Goal: Transaction & Acquisition: Purchase product/service

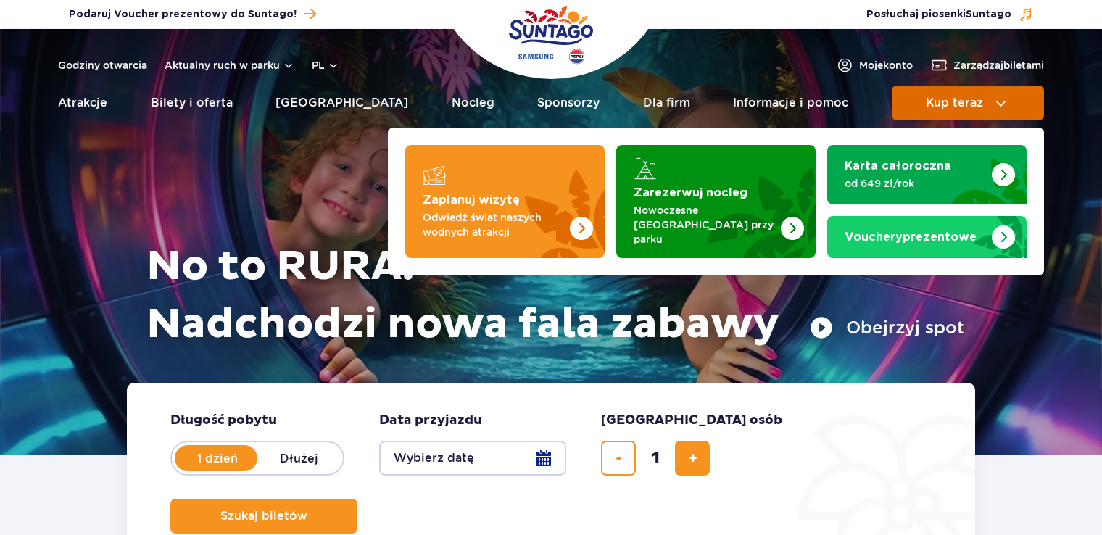
click at [947, 98] on span "Kup teraz" at bounding box center [954, 102] width 57 height 13
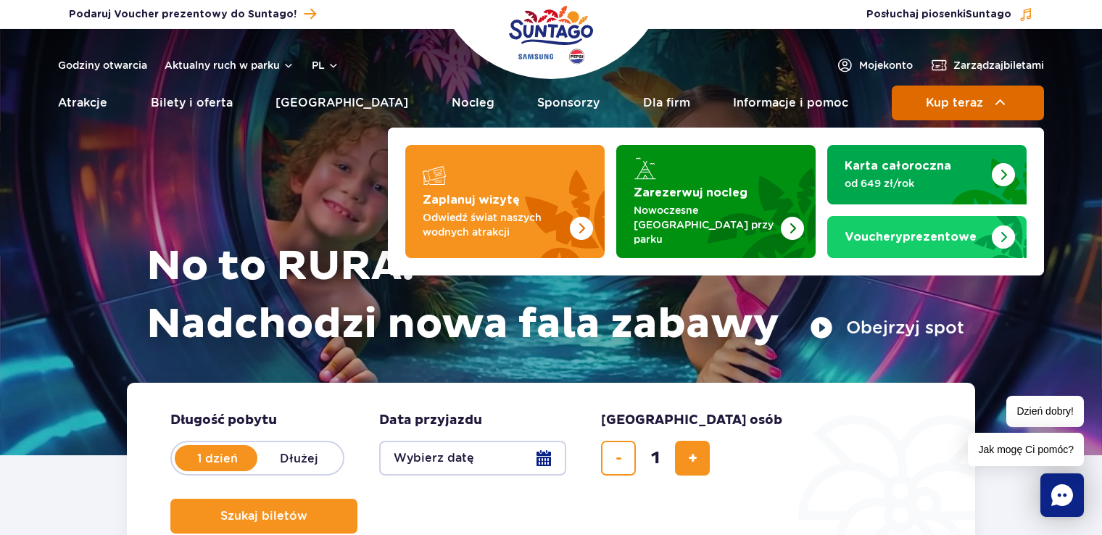
click at [973, 101] on span "Kup teraz" at bounding box center [954, 102] width 57 height 13
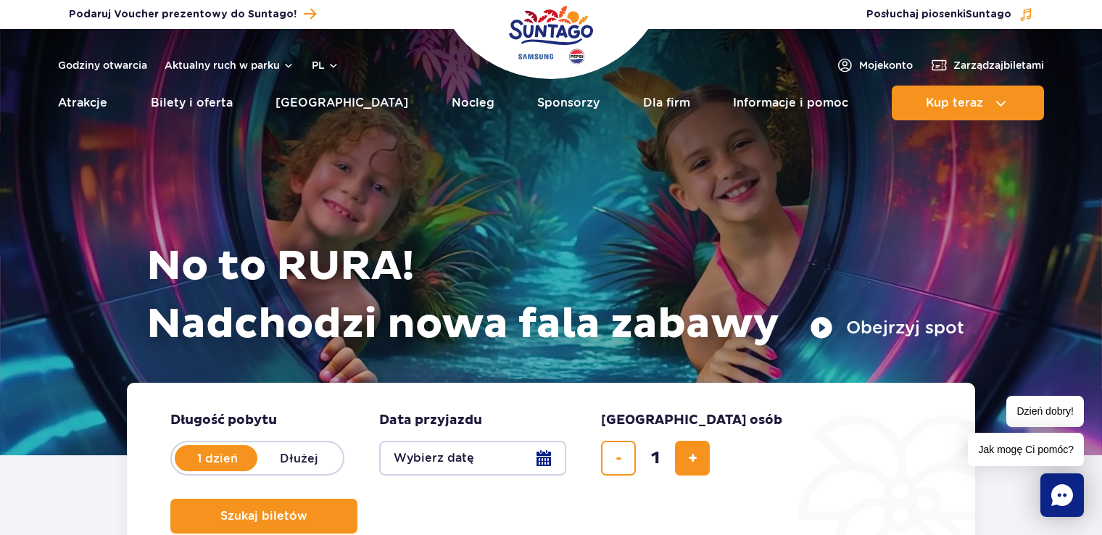
click at [569, 447] on form "Długość pobytu długość pobytu w hero 1 dzień Dłużej Data przyjazdu data przyjaz…" at bounding box center [551, 473] width 848 height 180
click at [526, 453] on button "Wybierz datę" at bounding box center [472, 458] width 187 height 35
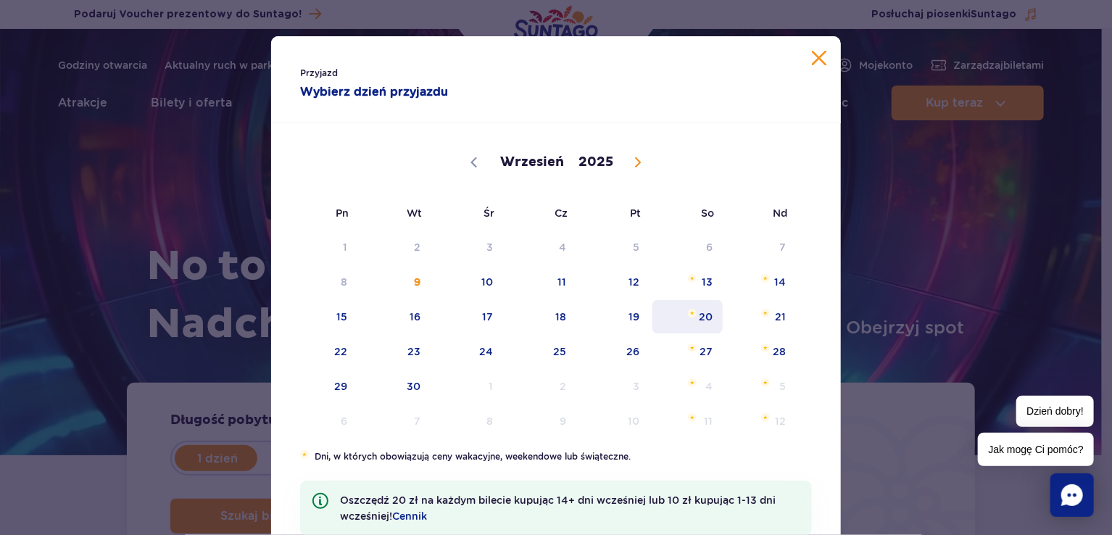
click at [696, 317] on span "20" at bounding box center [687, 316] width 73 height 33
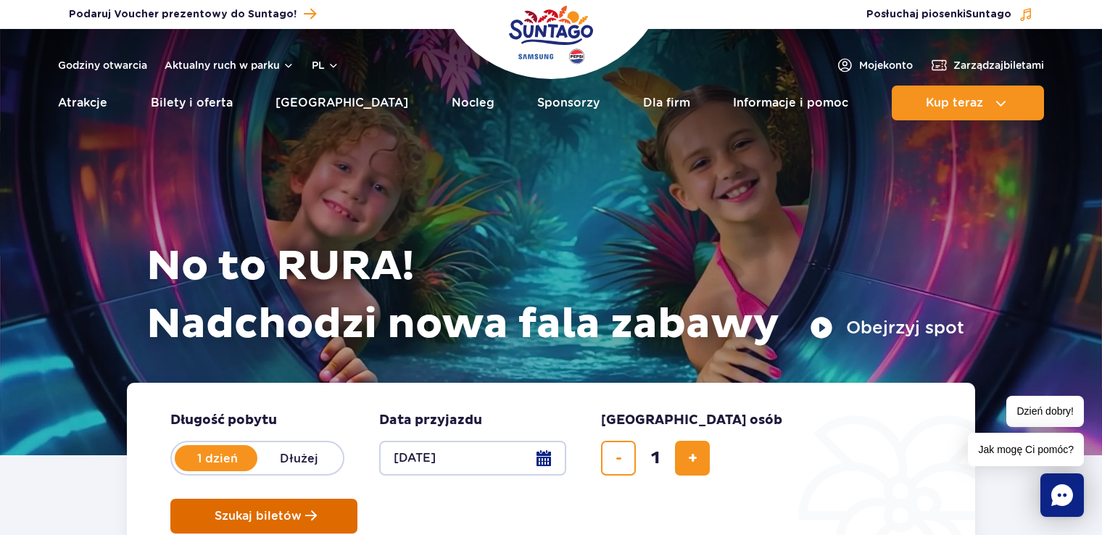
click at [302, 510] on span "Szukaj biletów" at bounding box center [258, 516] width 87 height 13
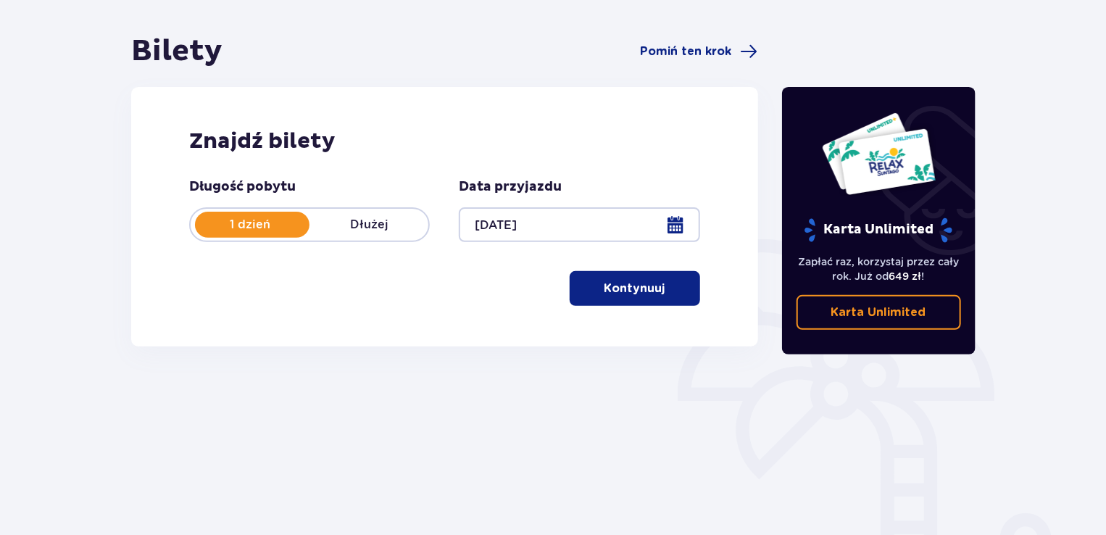
scroll to position [203, 0]
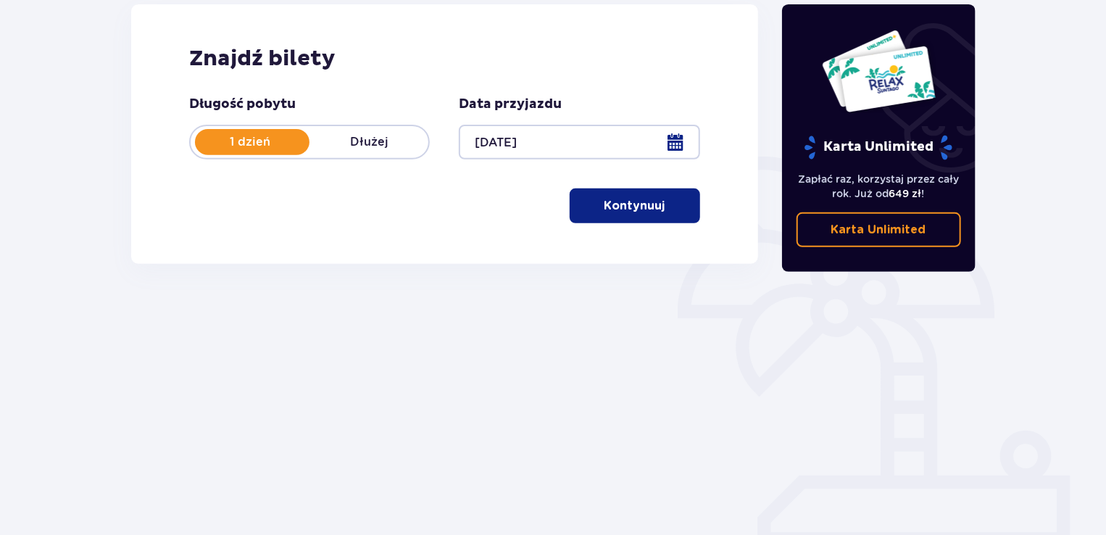
click at [657, 207] on button "Kontynuuj" at bounding box center [635, 205] width 130 height 35
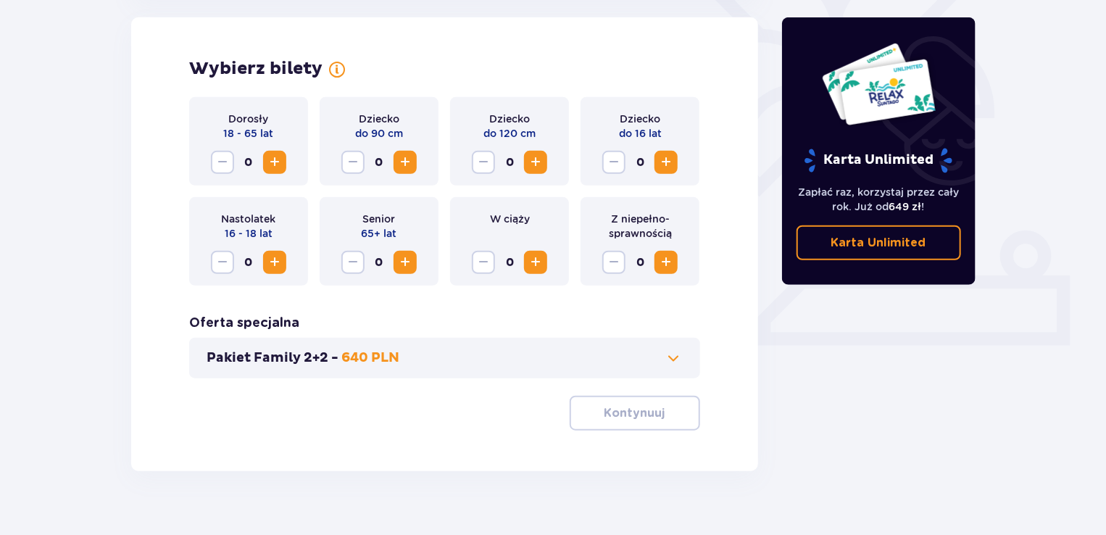
scroll to position [426, 0]
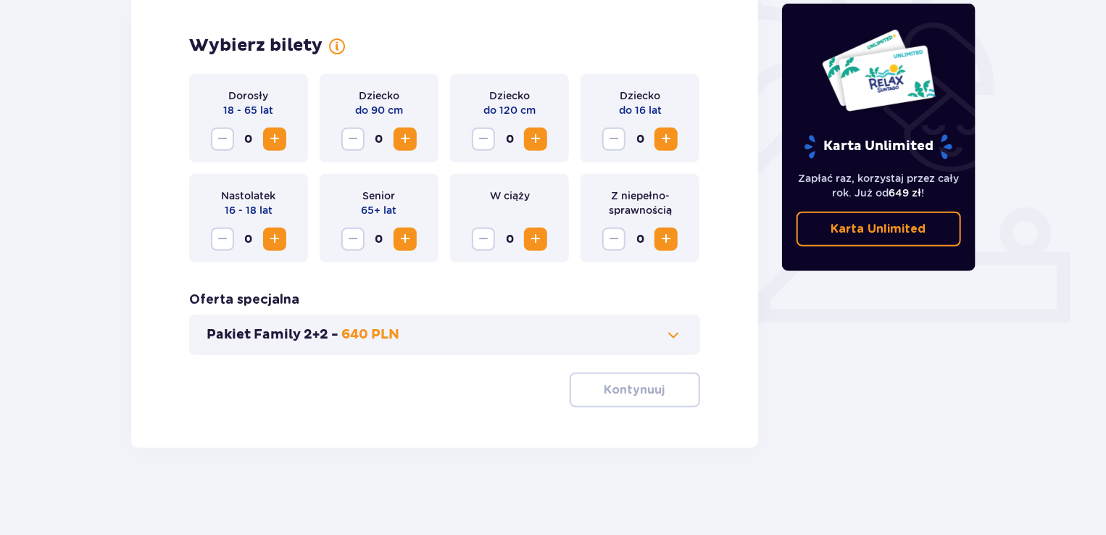
click at [276, 141] on span "Increase" at bounding box center [274, 138] width 17 height 17
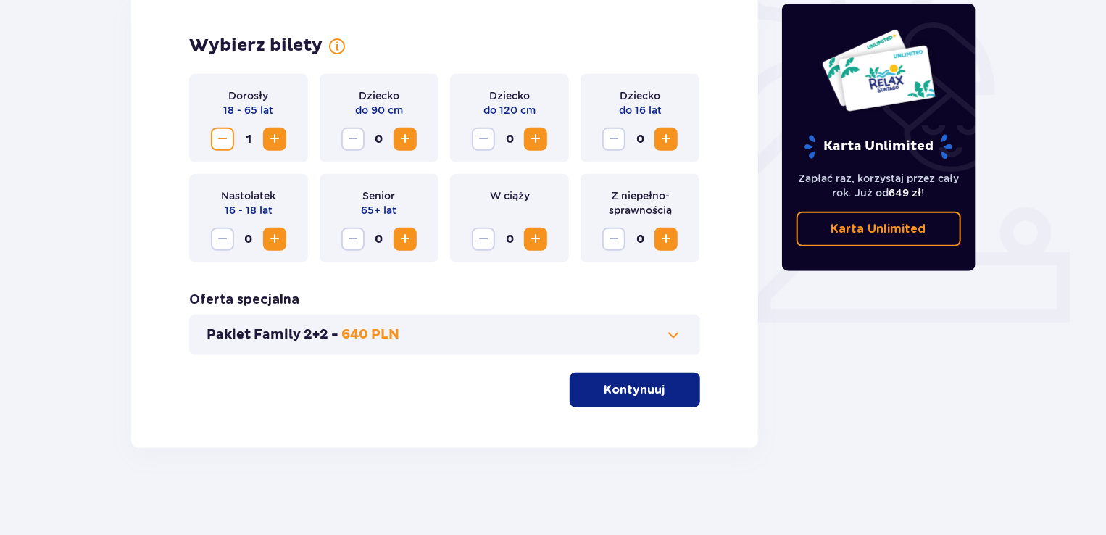
click at [605, 388] on p "Kontynuuj" at bounding box center [635, 390] width 61 height 16
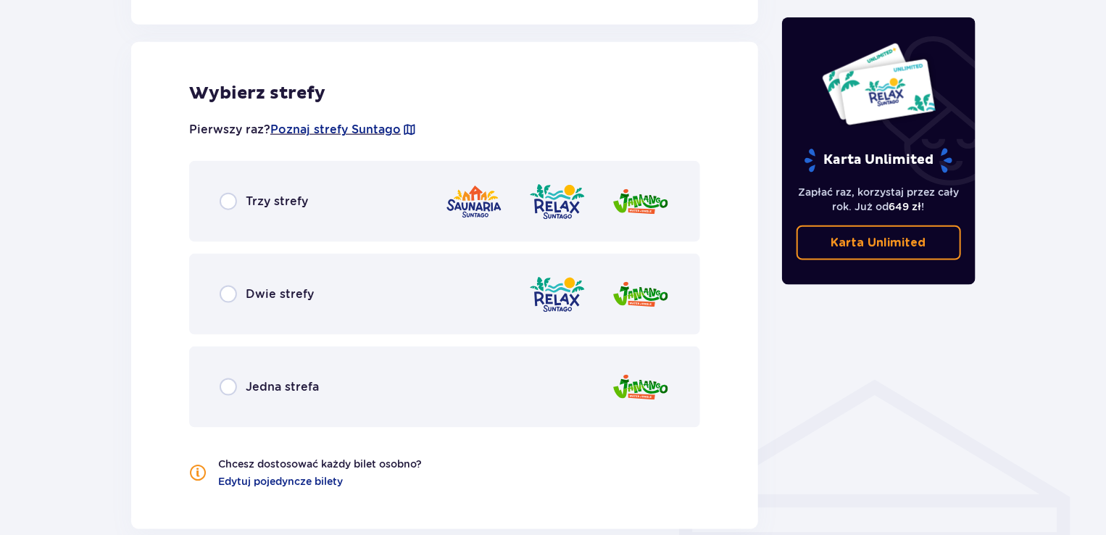
scroll to position [804, 0]
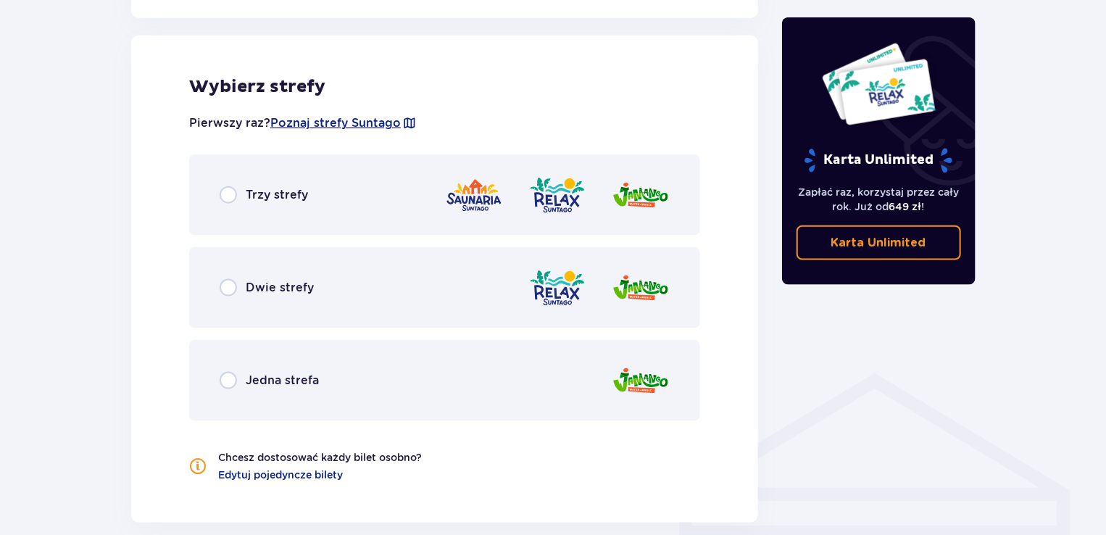
click at [337, 383] on div "Jedna strefa" at bounding box center [444, 380] width 511 height 81
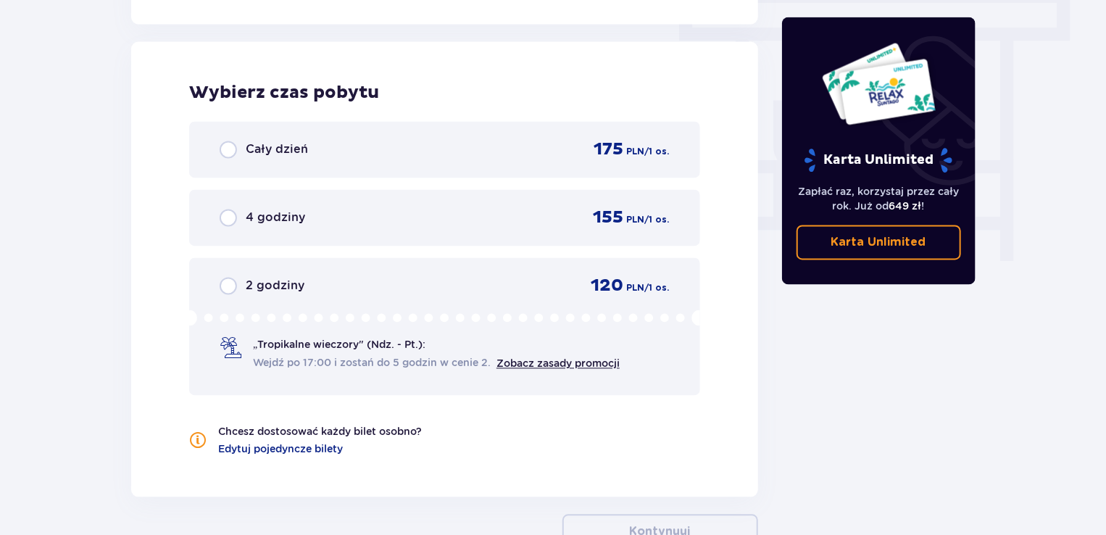
scroll to position [1308, 0]
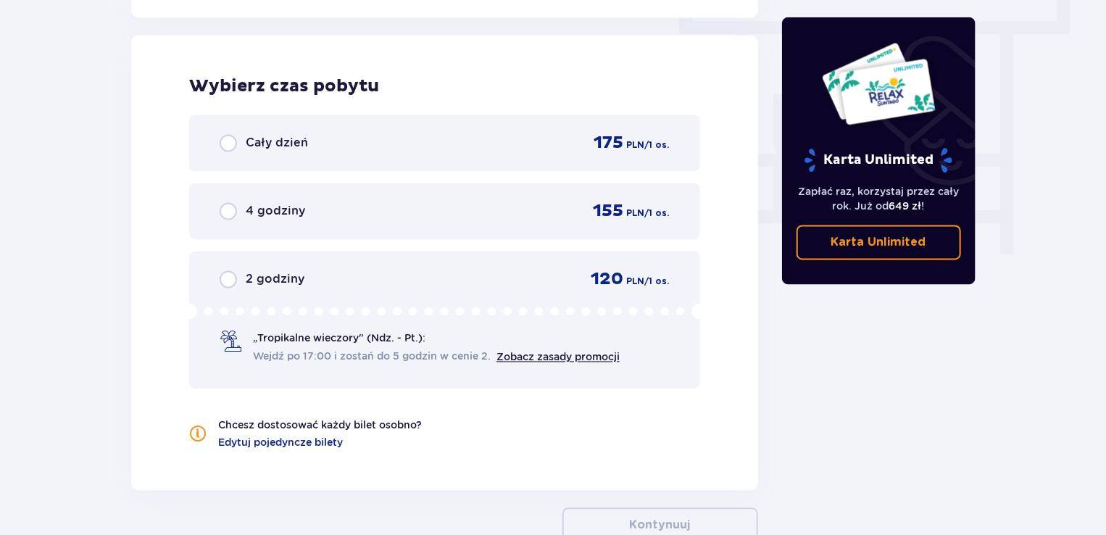
click at [402, 154] on div "Cały dzień 175 PLN / 1 os." at bounding box center [444, 143] width 511 height 57
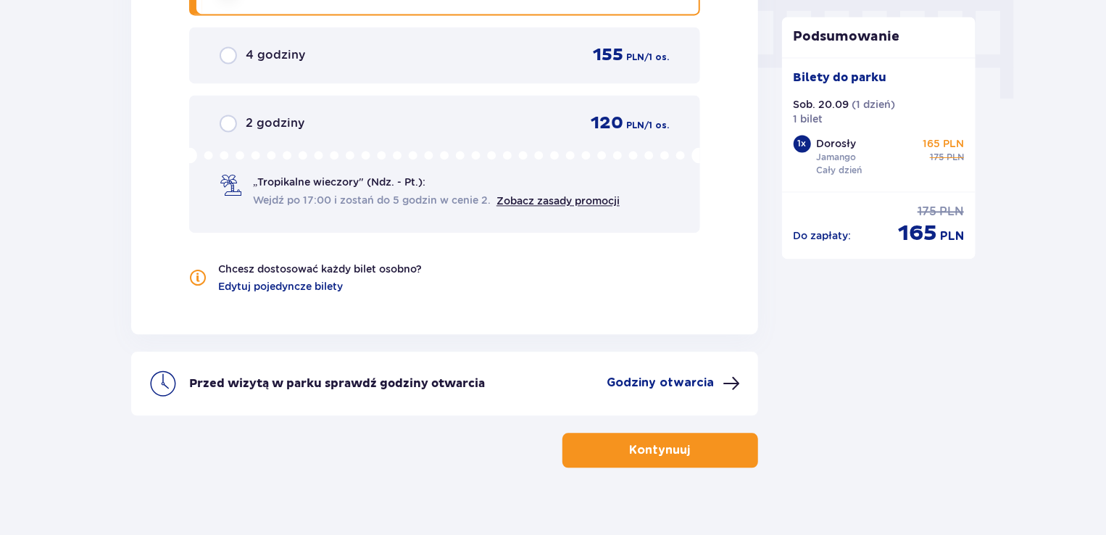
scroll to position [1482, 0]
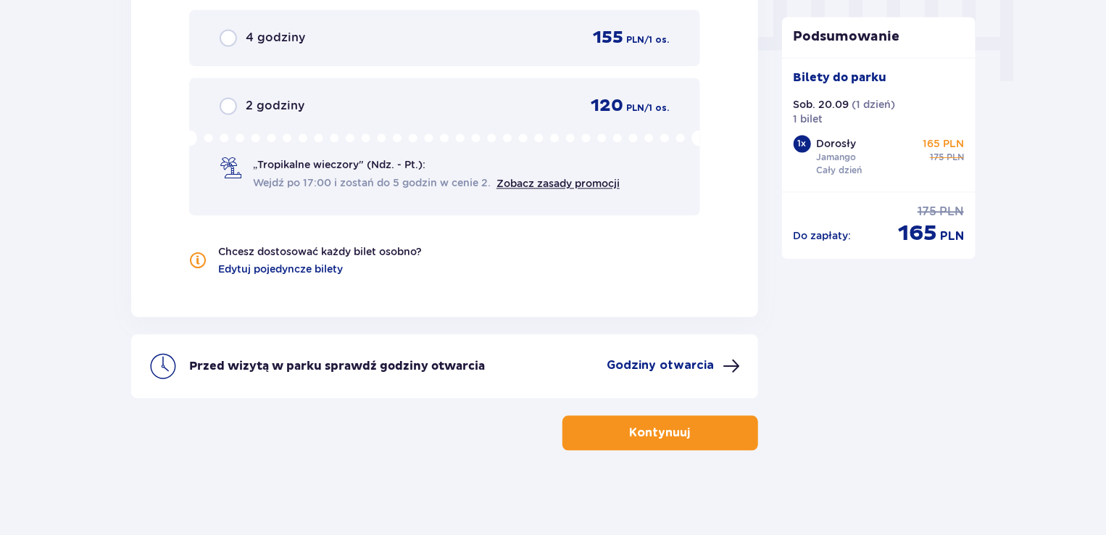
click at [663, 425] on p "Kontynuuj" at bounding box center [660, 433] width 61 height 16
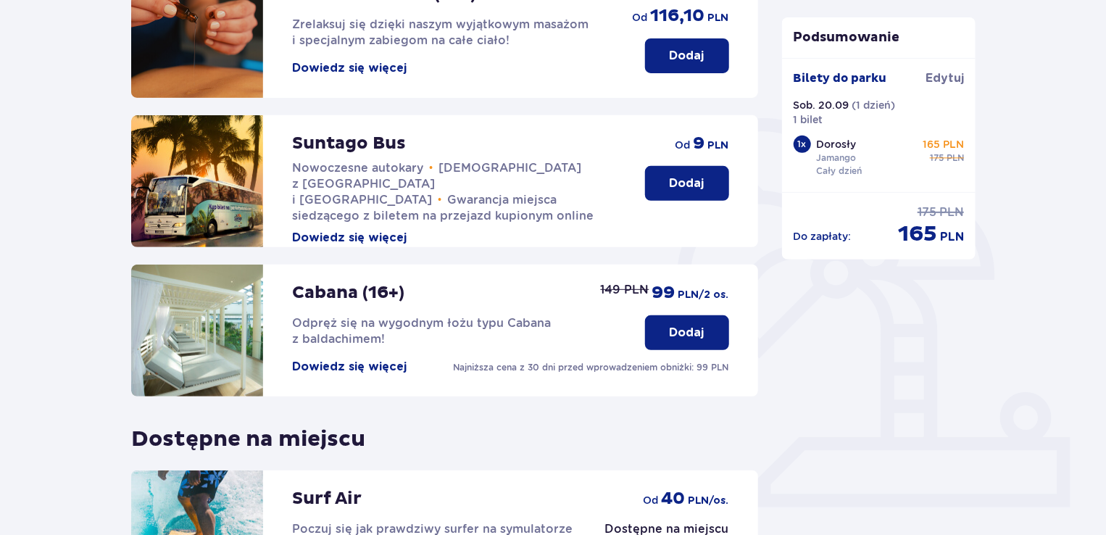
scroll to position [447, 0]
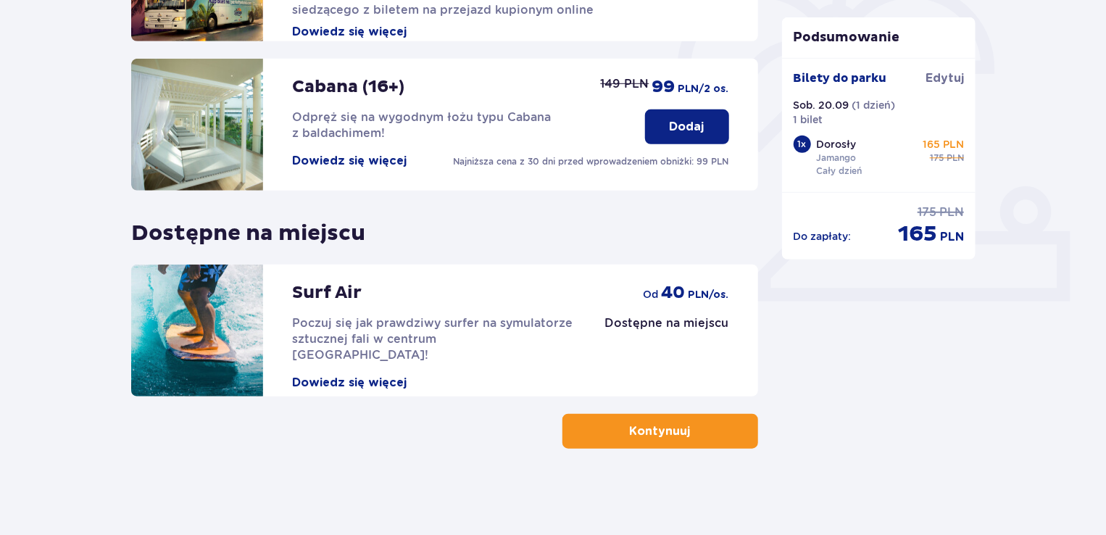
click at [663, 417] on button "Kontynuuj" at bounding box center [661, 431] width 196 height 35
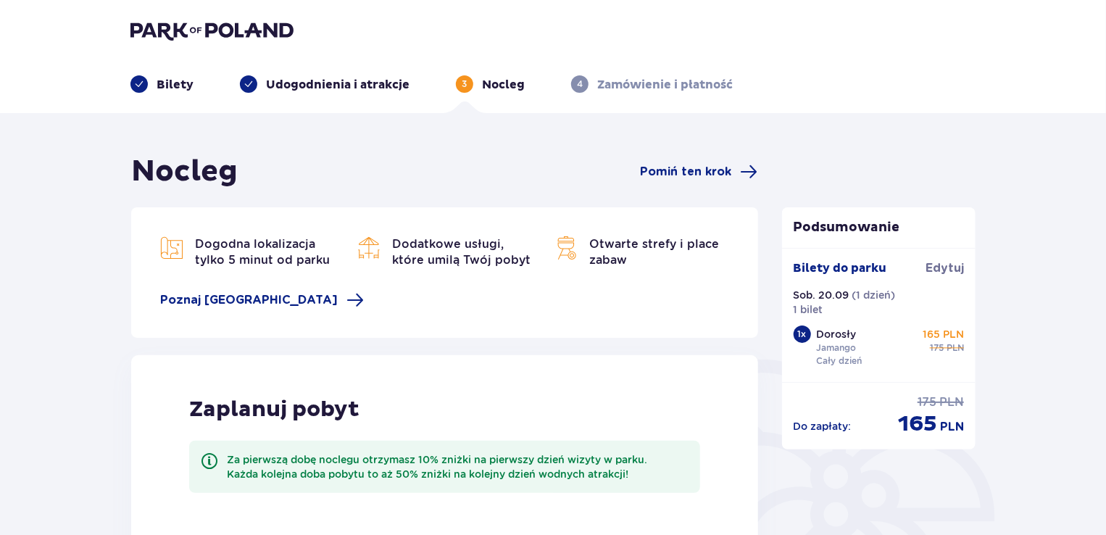
scroll to position [336, 0]
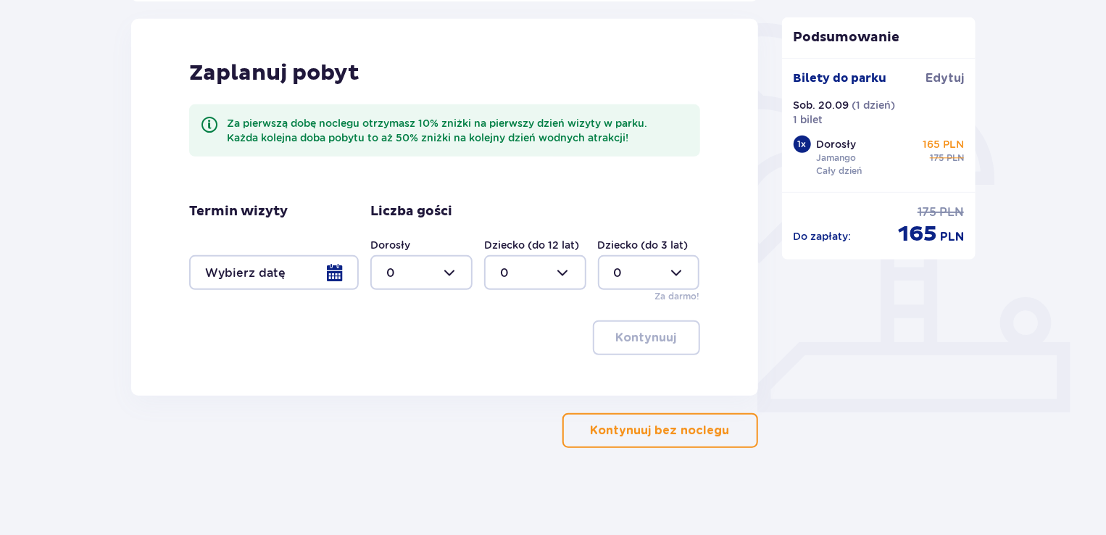
click at [333, 269] on div at bounding box center [274, 272] width 170 height 35
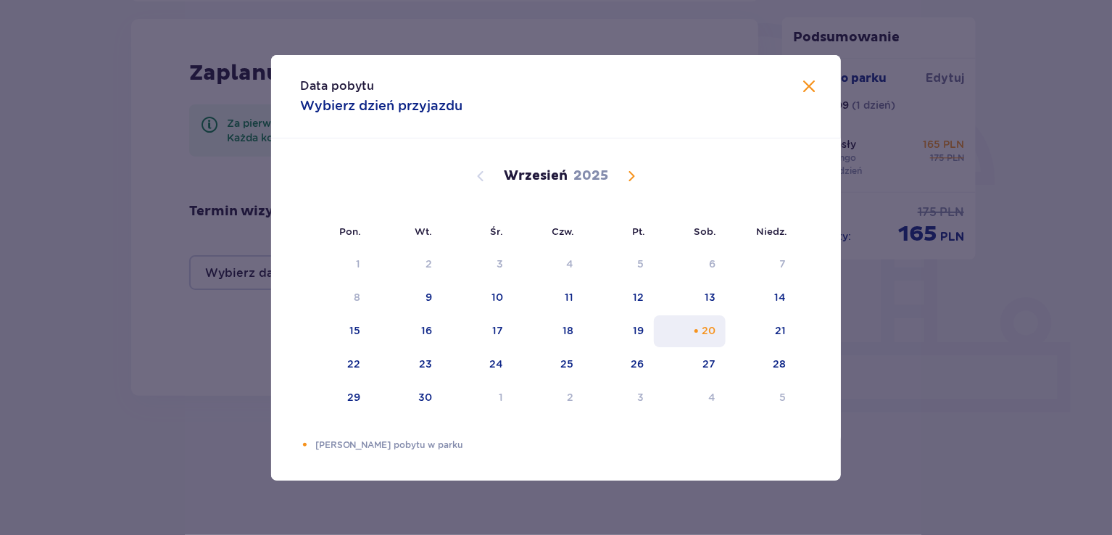
click at [708, 338] on div "20" at bounding box center [690, 331] width 72 height 32
click at [802, 89] on span at bounding box center [808, 86] width 17 height 17
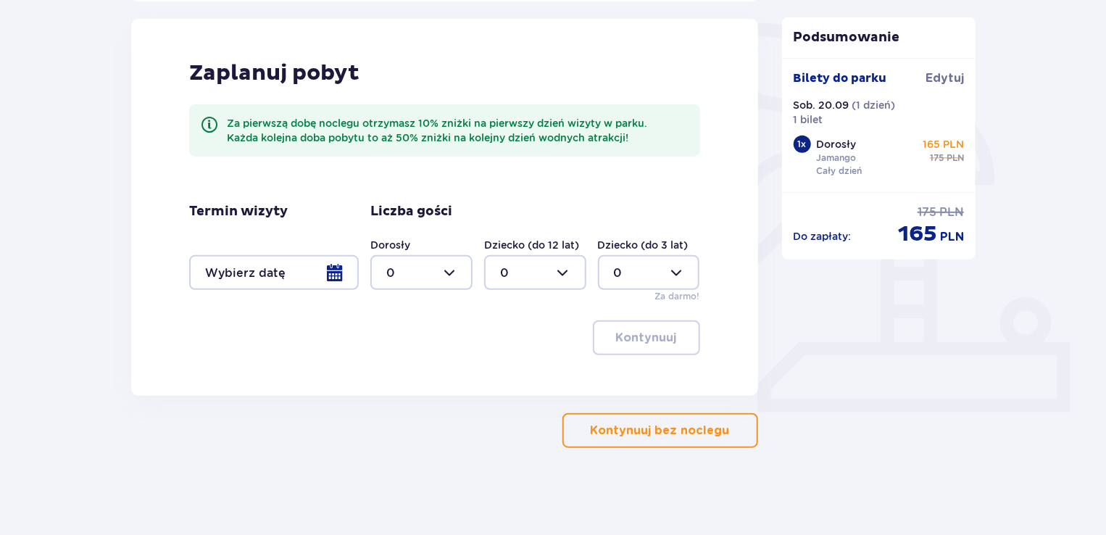
click at [628, 438] on p "Kontynuuj bez noclegu" at bounding box center [660, 431] width 139 height 16
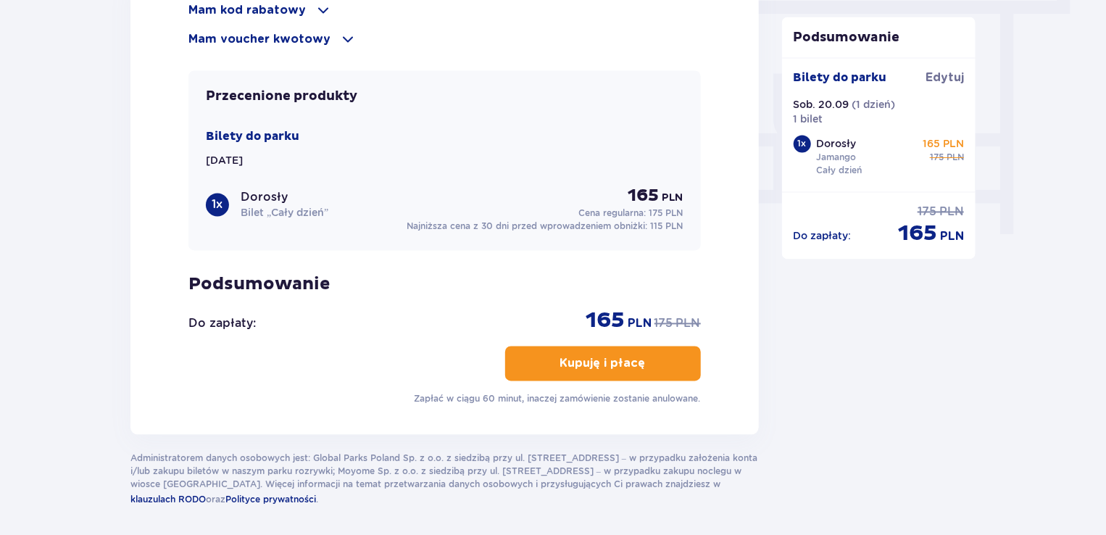
scroll to position [1208, 0]
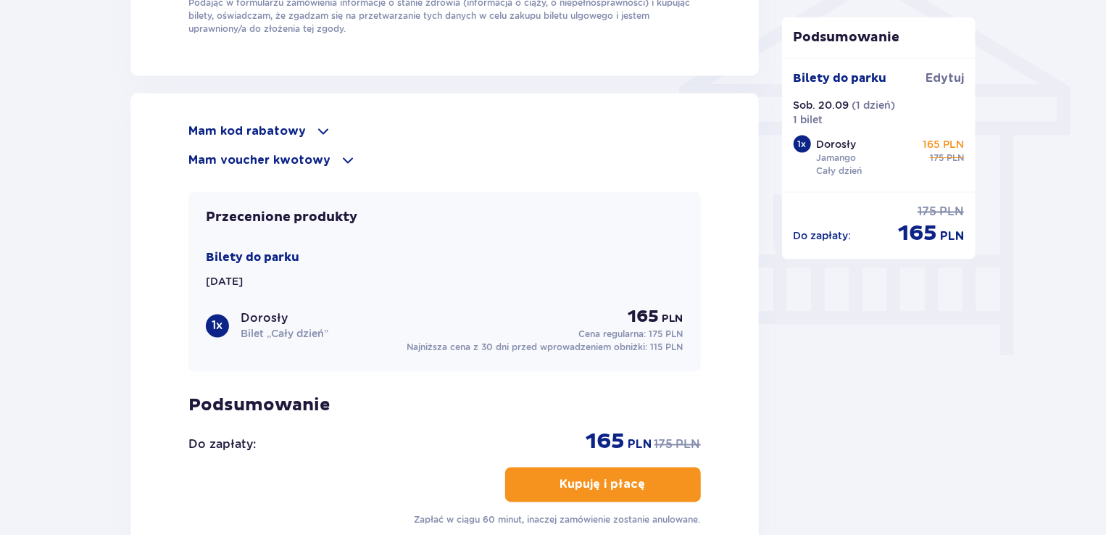
click at [312, 153] on p "Mam voucher kwotowy" at bounding box center [259, 160] width 142 height 16
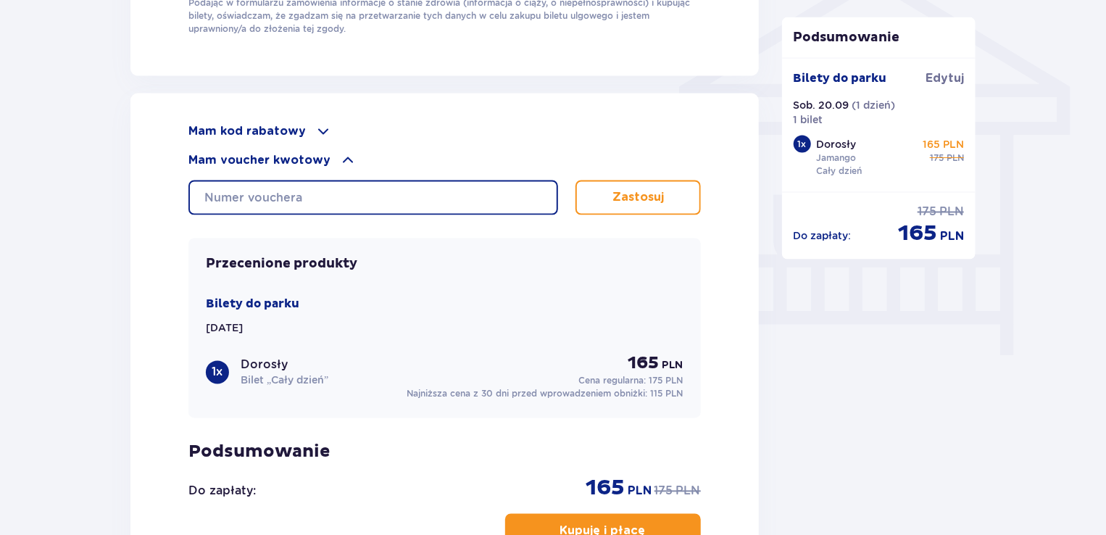
click at [379, 194] on input "text" at bounding box center [373, 197] width 370 height 35
type input "n1055646ndcpcb"
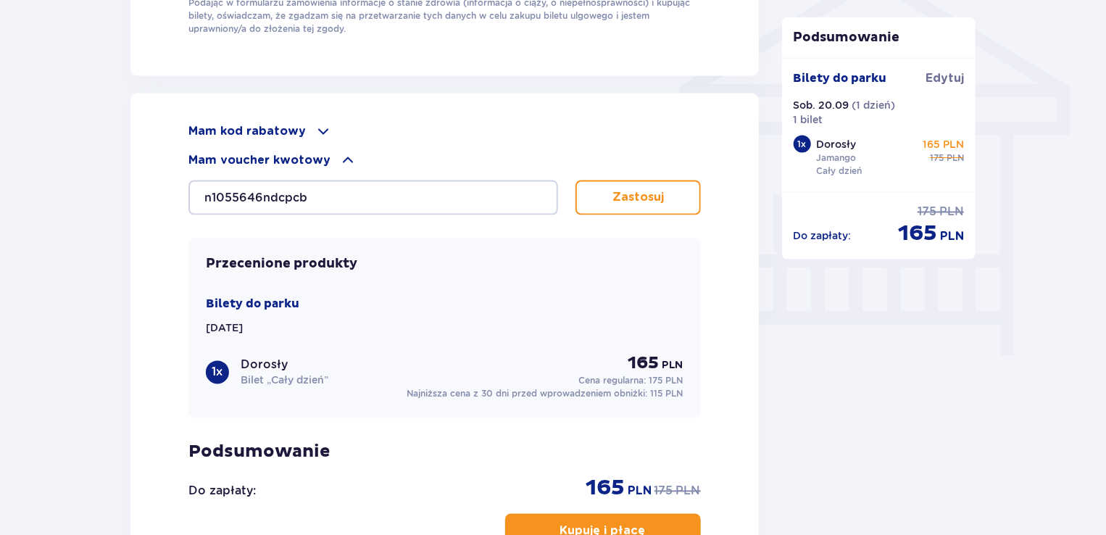
click at [614, 199] on p "Zastosuj" at bounding box center [638, 198] width 51 height 16
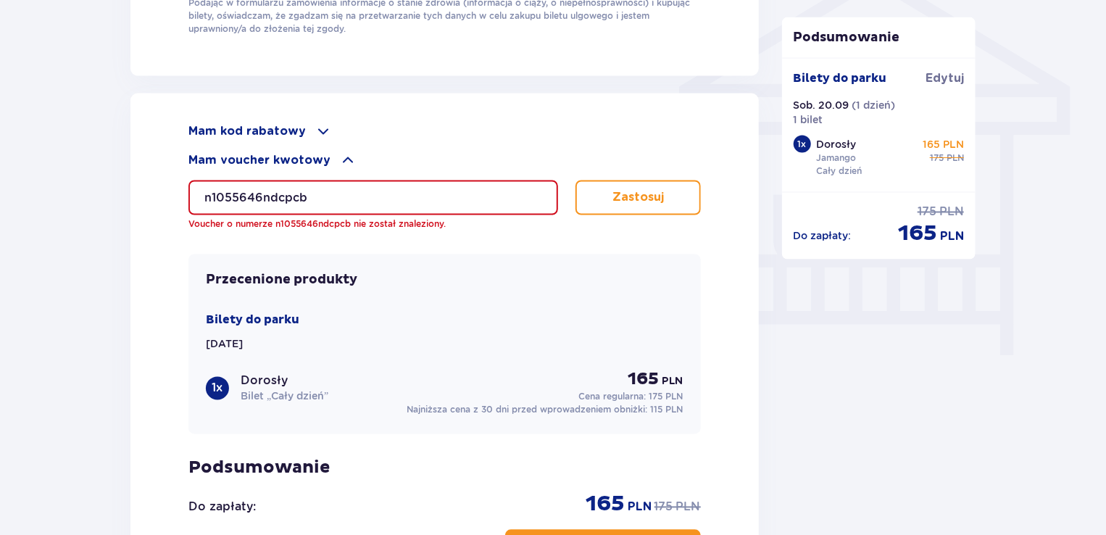
drag, startPoint x: 482, startPoint y: 188, endPoint x: 139, endPoint y: 196, distance: 342.9
click at [139, 196] on div "Mam kod rabatowy Zastosuj Mam voucher kwotowy n1055646ndcpcb Voucher o numerze …" at bounding box center [444, 356] width 628 height 525
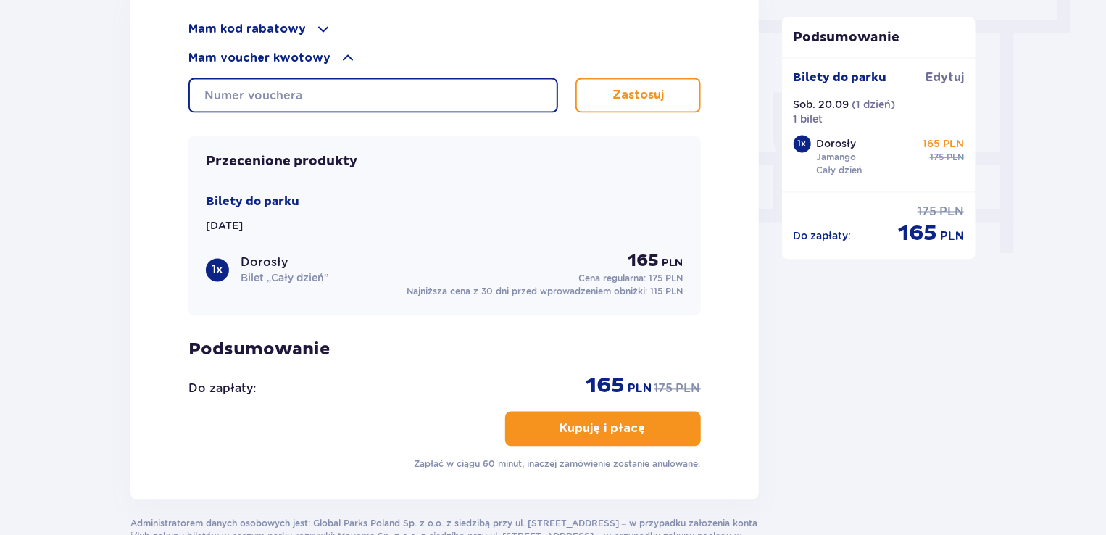
scroll to position [1189, 0]
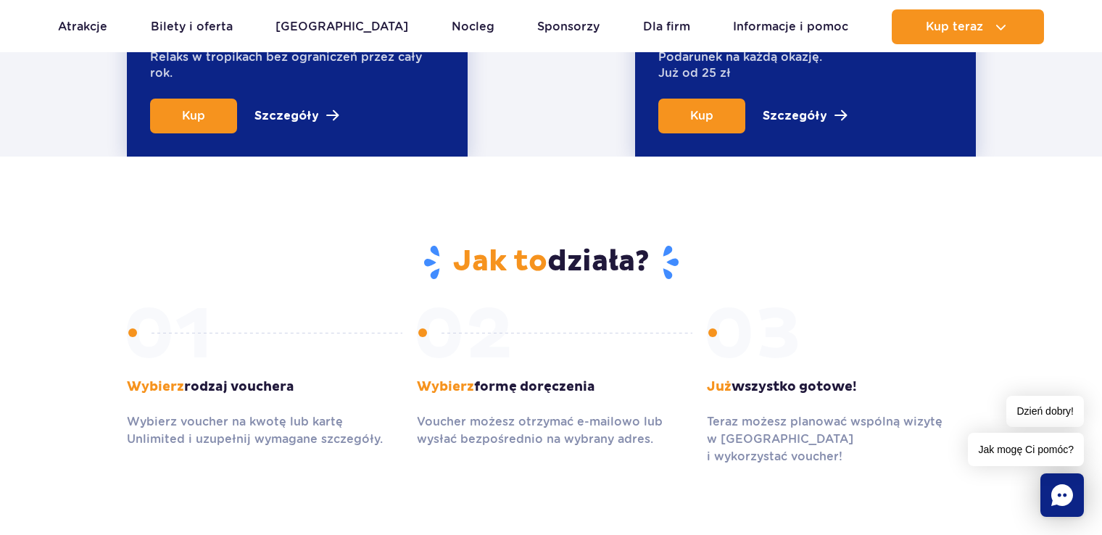
scroll to position [604, 0]
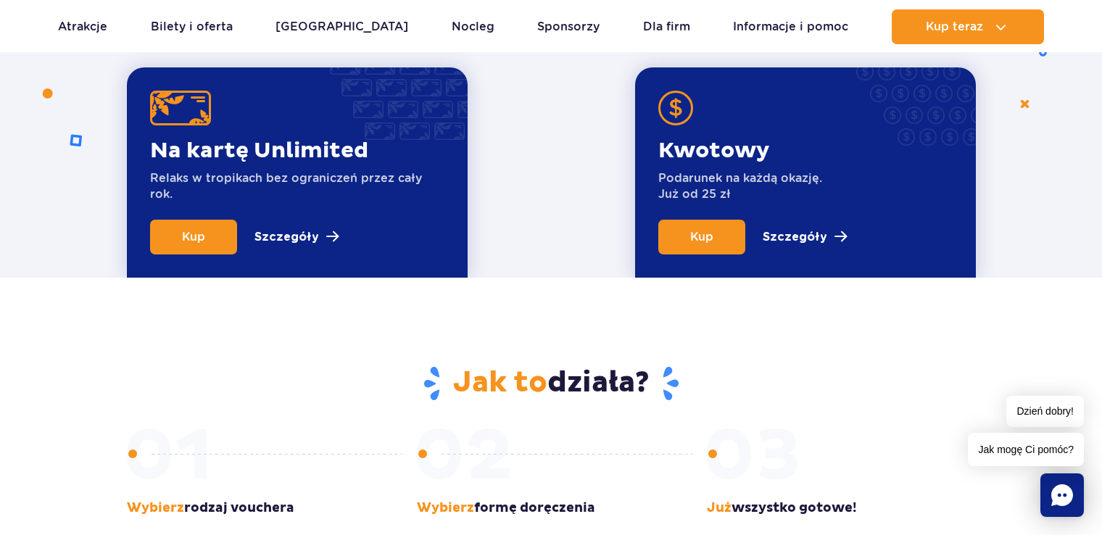
click at [785, 236] on p "Szczegóły" at bounding box center [795, 236] width 65 height 17
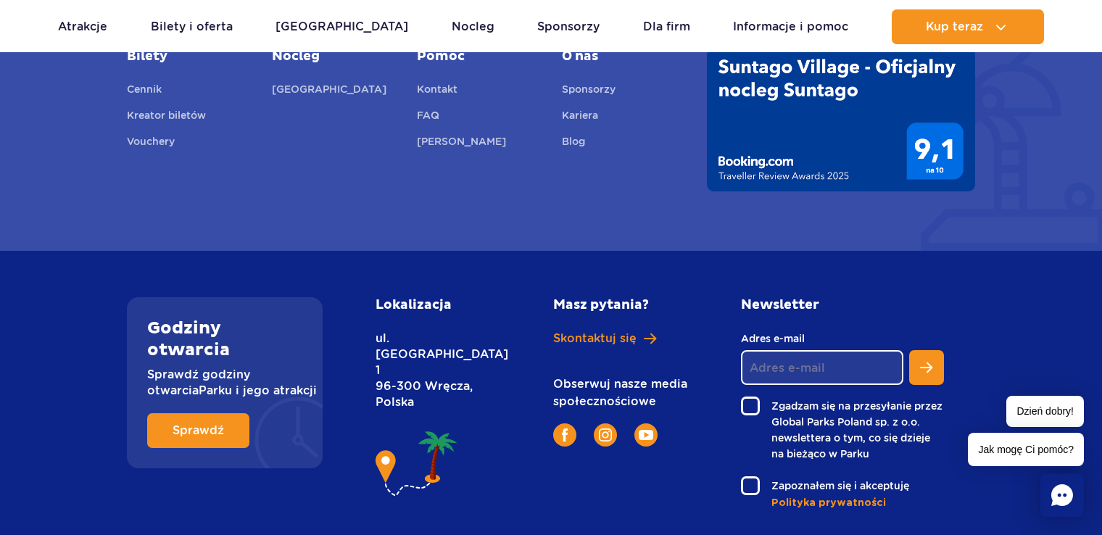
scroll to position [2773, 0]
